Goal: Transaction & Acquisition: Purchase product/service

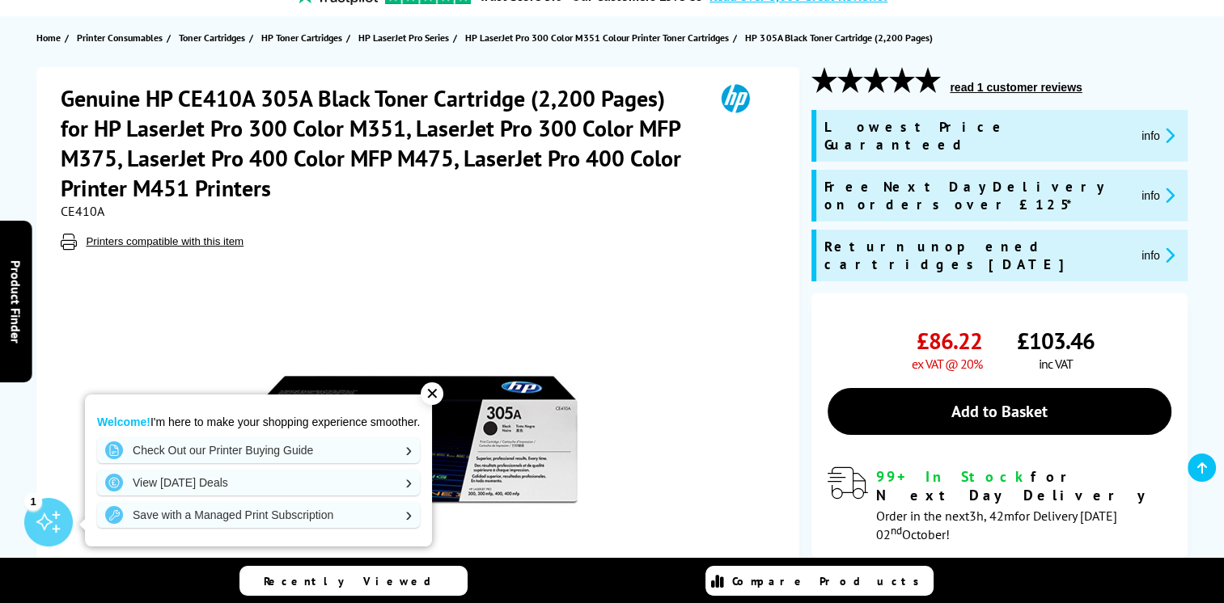
scroll to position [81, 0]
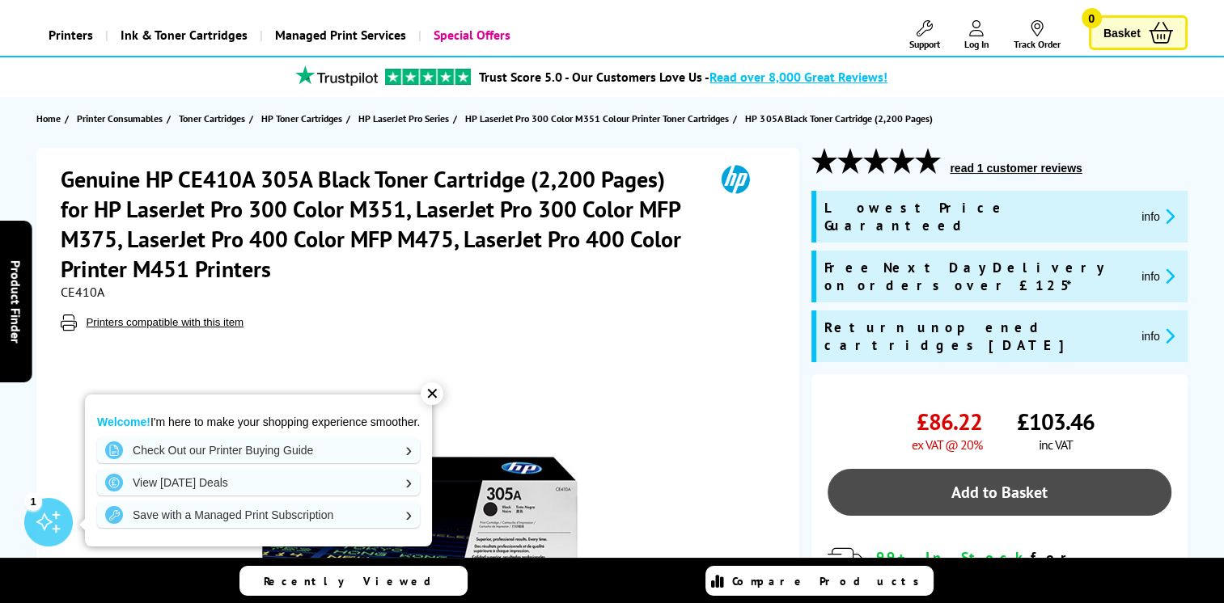
click at [954, 469] on link "Add to Basket" at bounding box center [998, 492] width 343 height 47
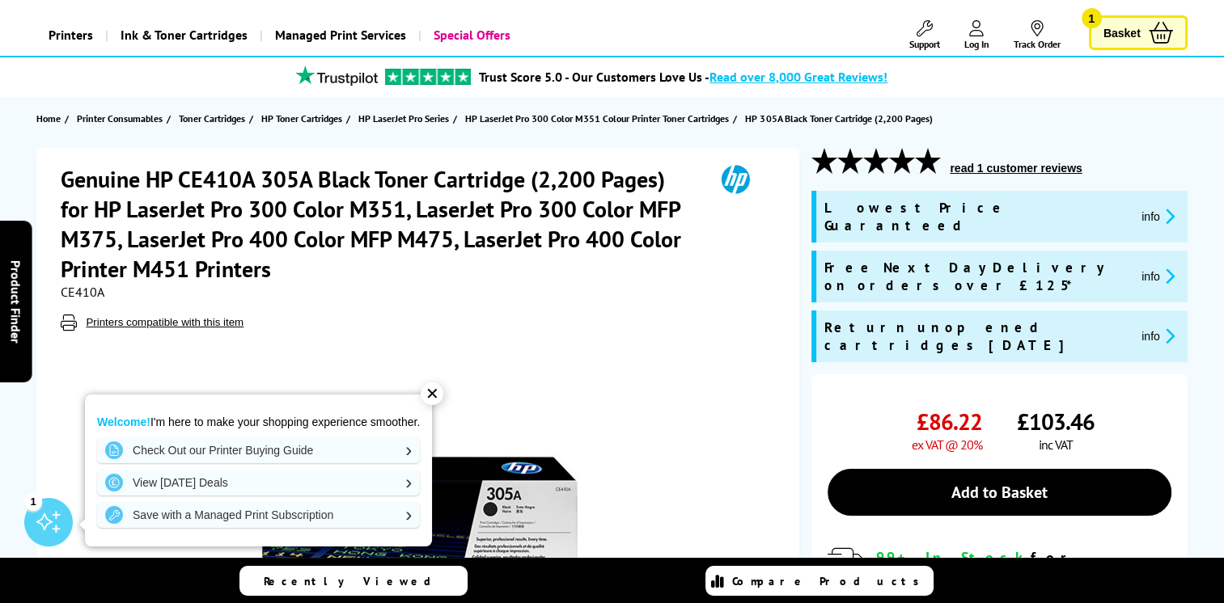
click at [1122, 30] on span "Basket" at bounding box center [1121, 33] width 37 height 22
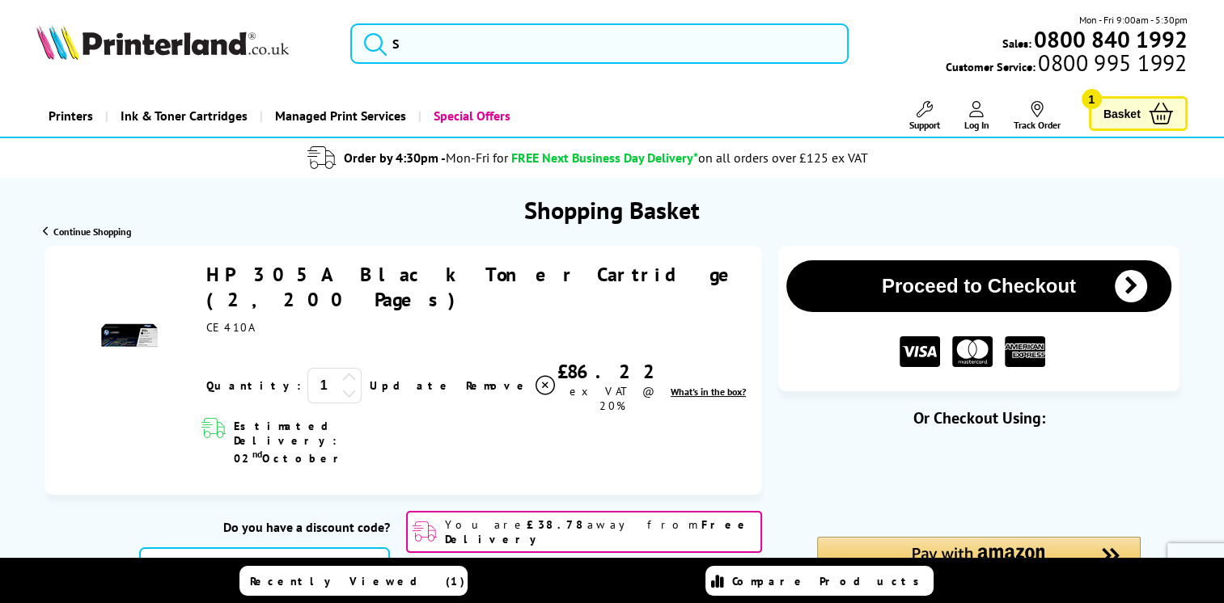
scroll to position [81, 0]
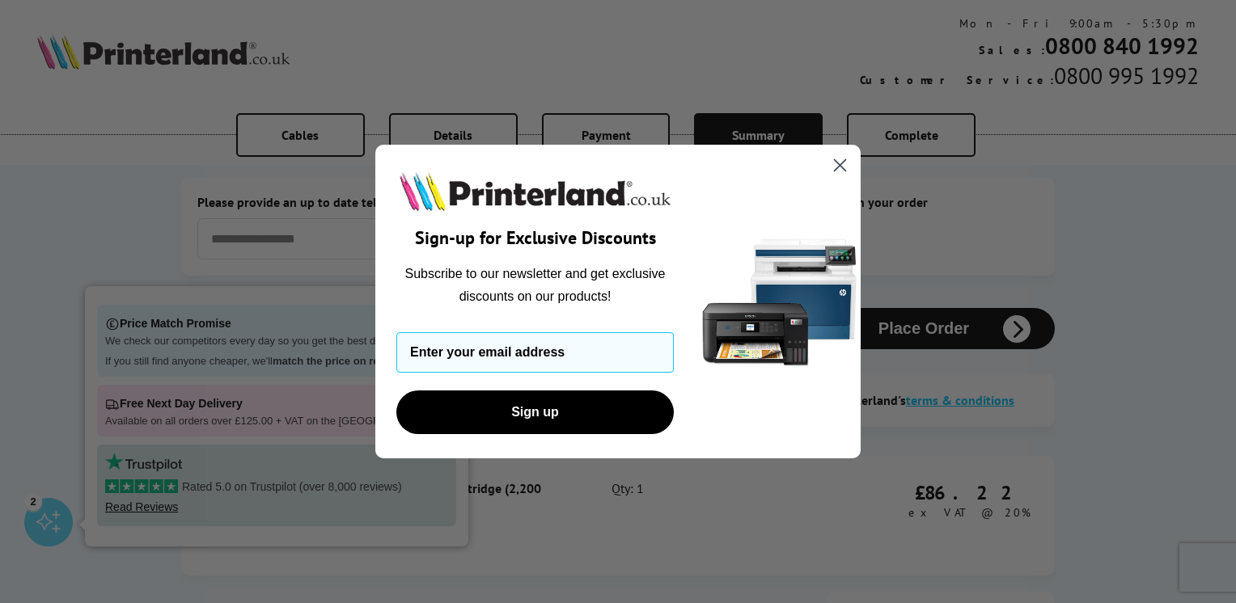
click at [844, 165] on circle "Close dialog" at bounding box center [839, 165] width 27 height 27
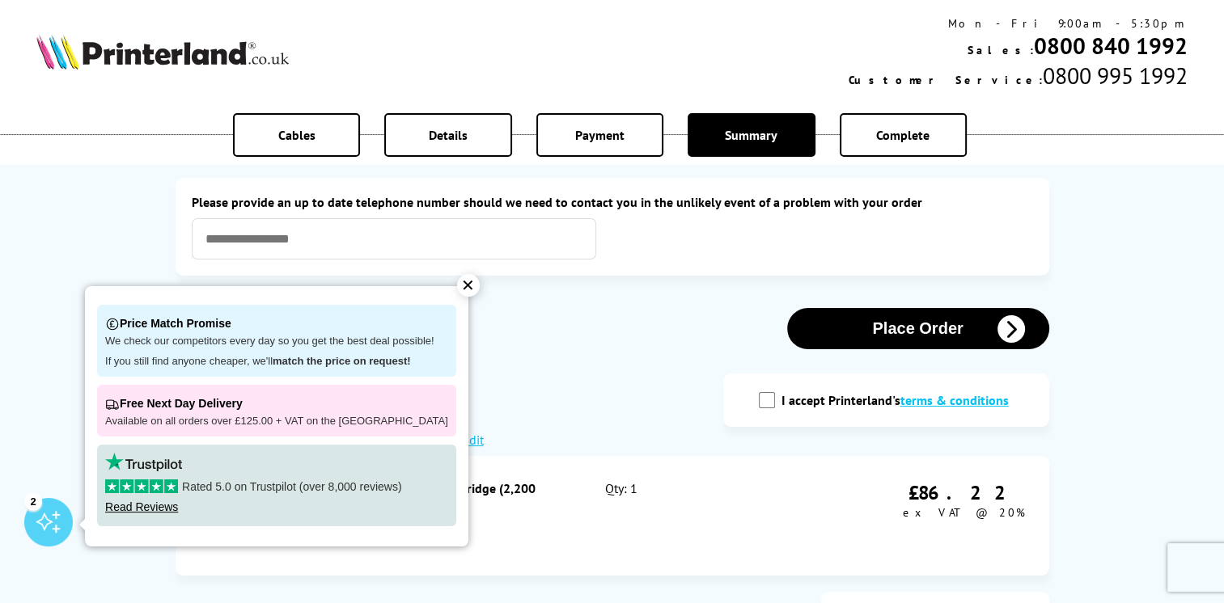
click at [771, 403] on input "I accept Printerland's terms & conditions" at bounding box center [767, 400] width 16 height 16
checkbox input "true"
click at [457, 286] on div "✕" at bounding box center [468, 285] width 23 height 23
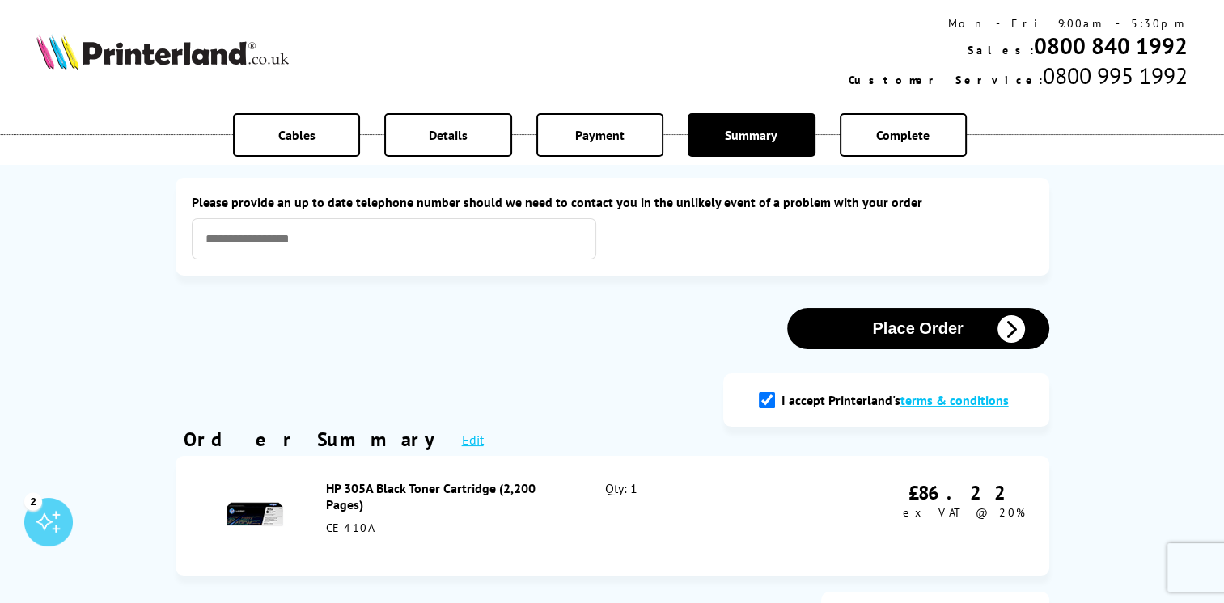
click at [923, 339] on button "Place Order" at bounding box center [918, 328] width 262 height 41
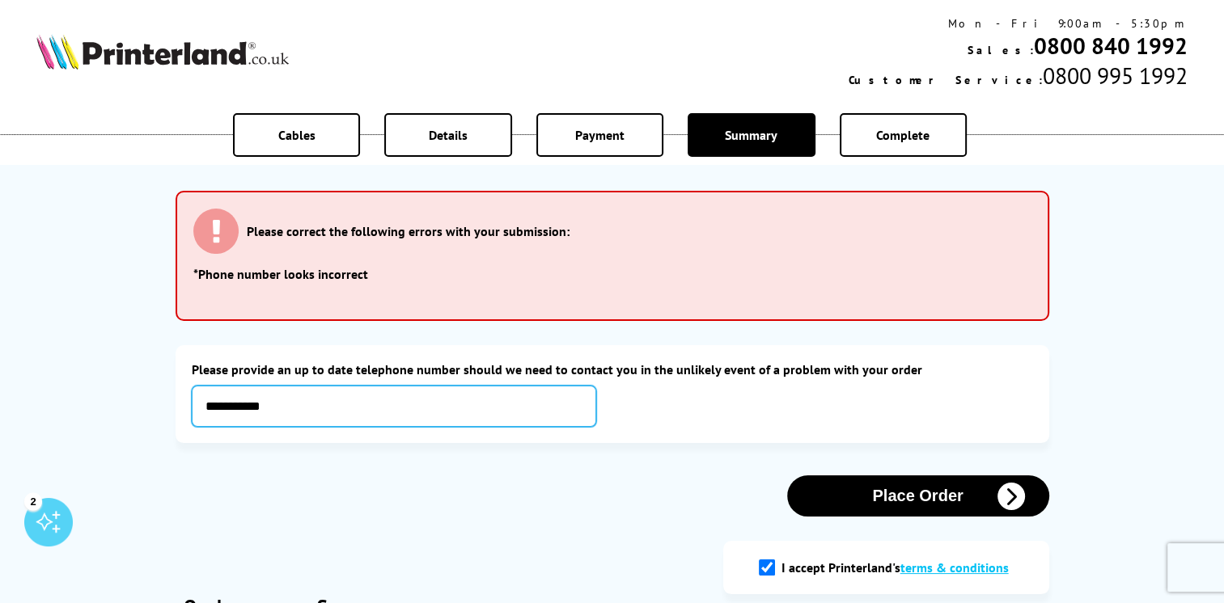
type input "**********"
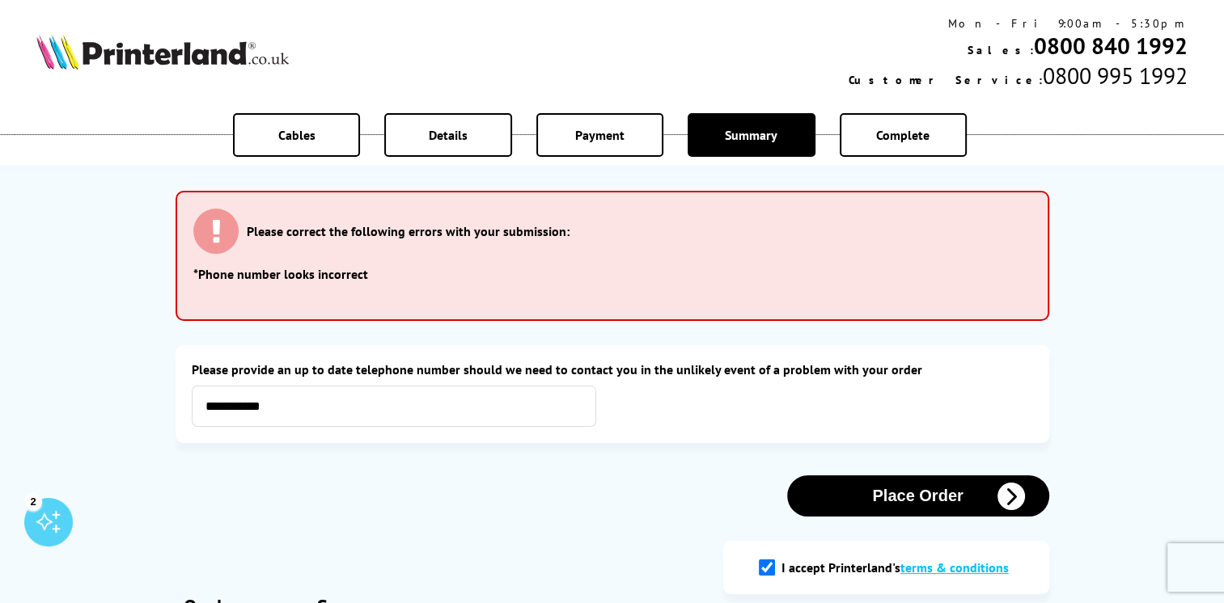
click at [917, 497] on button "Place Order" at bounding box center [918, 495] width 262 height 41
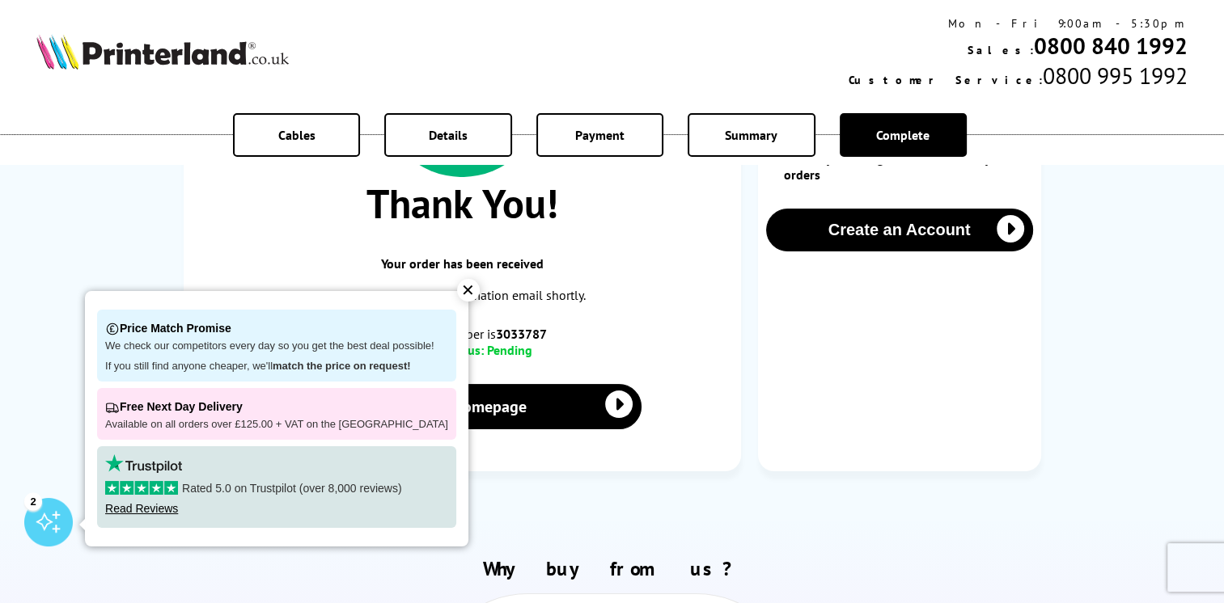
scroll to position [323, 0]
